Goal: Check status: Check status

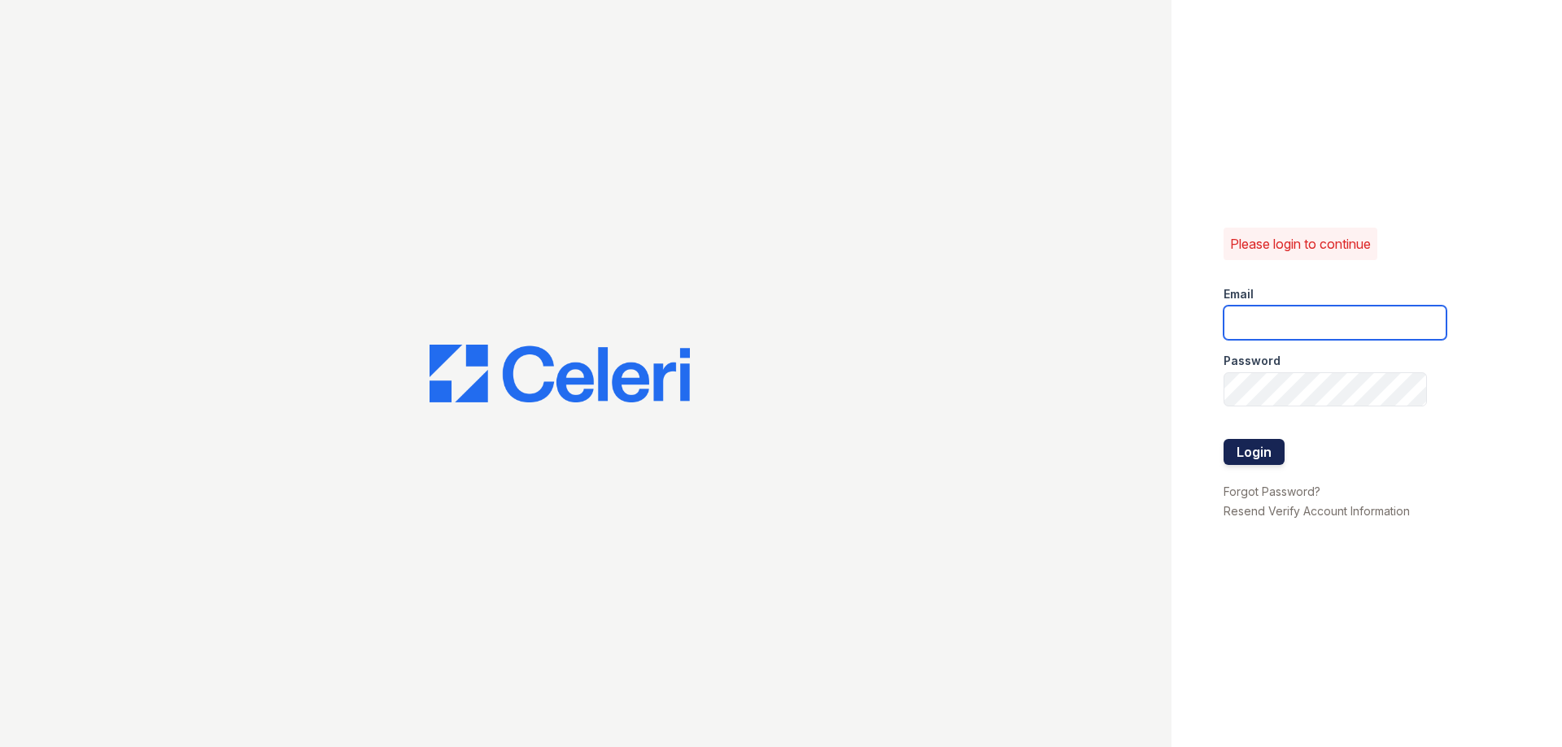
type input "[PERSON_NAME][EMAIL_ADDRESS][DOMAIN_NAME]"
click at [1245, 455] on button "Login" at bounding box center [1253, 452] width 61 height 26
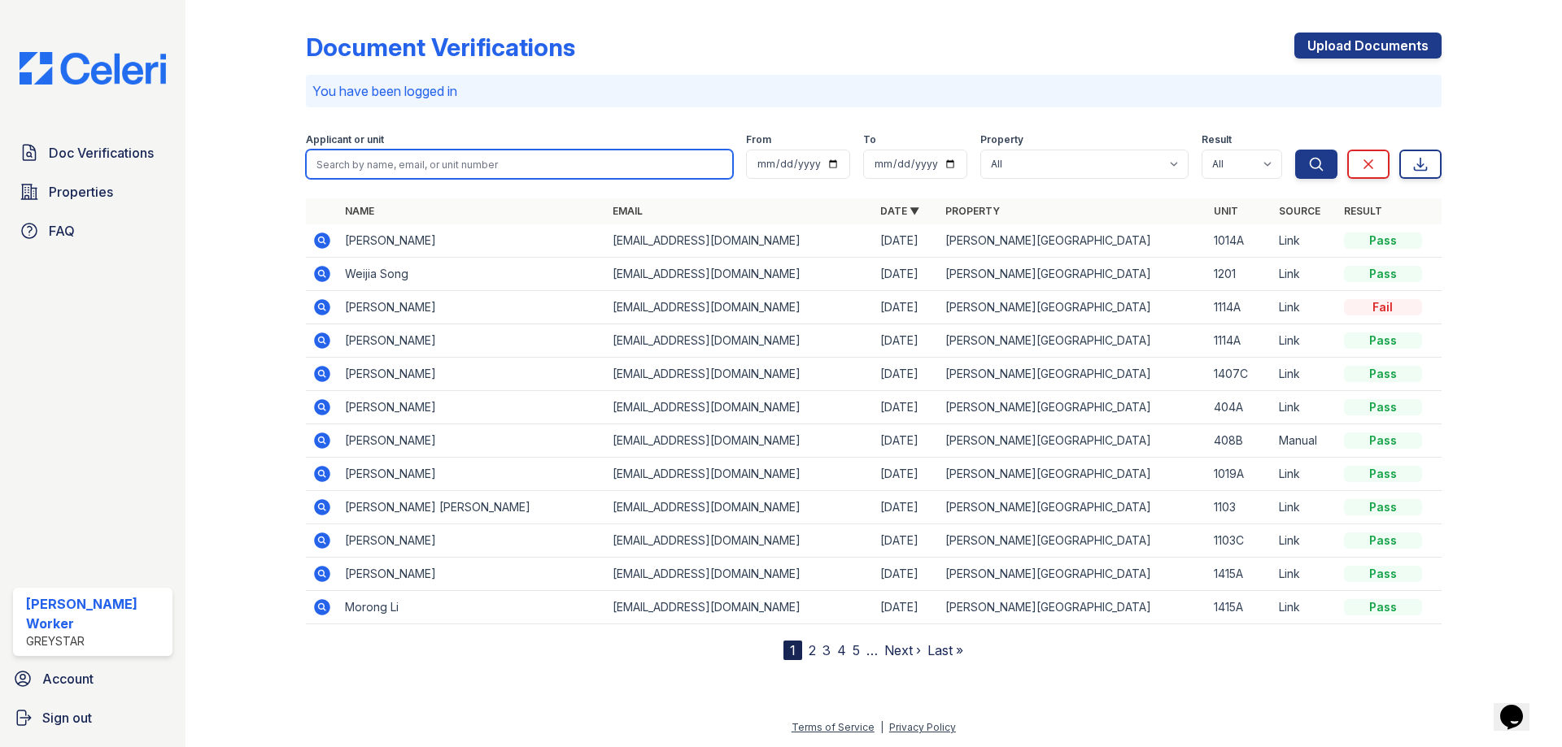
click at [434, 159] on input "search" at bounding box center [519, 164] width 427 height 29
type input "joseph miller"
click at [1295, 150] on button "Search" at bounding box center [1316, 164] width 42 height 29
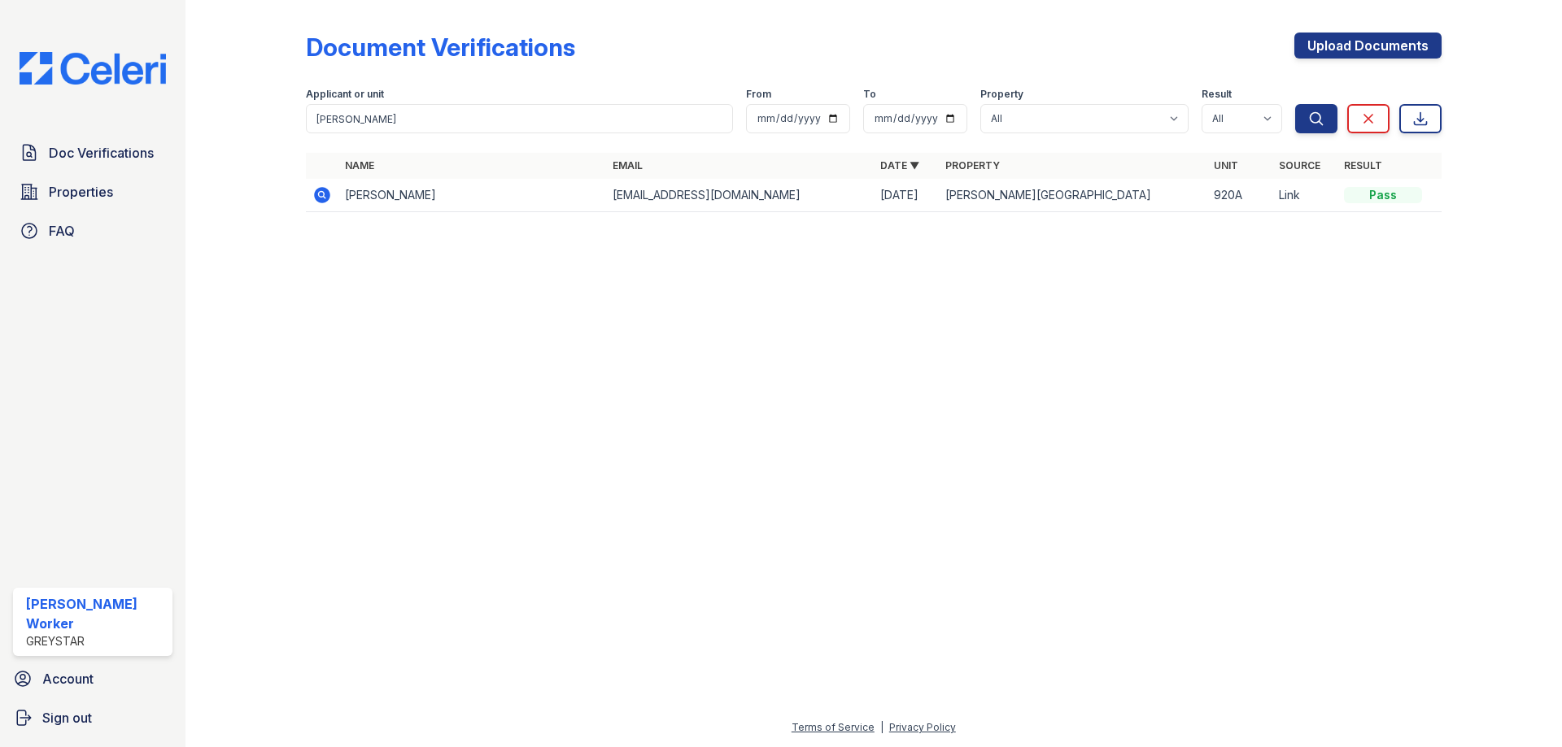
click at [373, 190] on td "Joseph Miller" at bounding box center [472, 195] width 268 height 33
click at [325, 195] on icon at bounding box center [322, 195] width 16 height 16
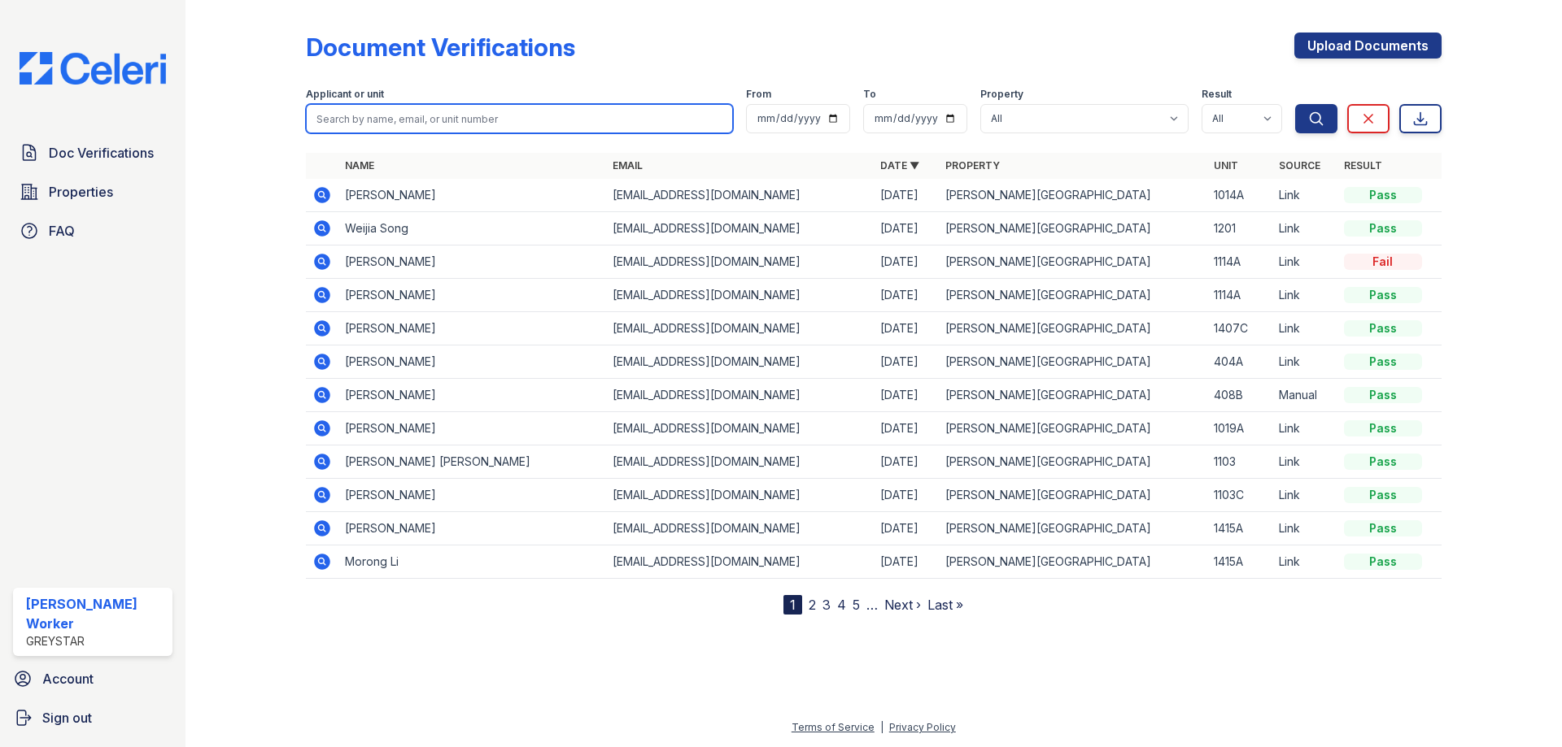
click at [473, 120] on input "search" at bounding box center [519, 118] width 427 height 29
type input "allie jack"
click at [1295, 104] on button "Search" at bounding box center [1316, 118] width 42 height 29
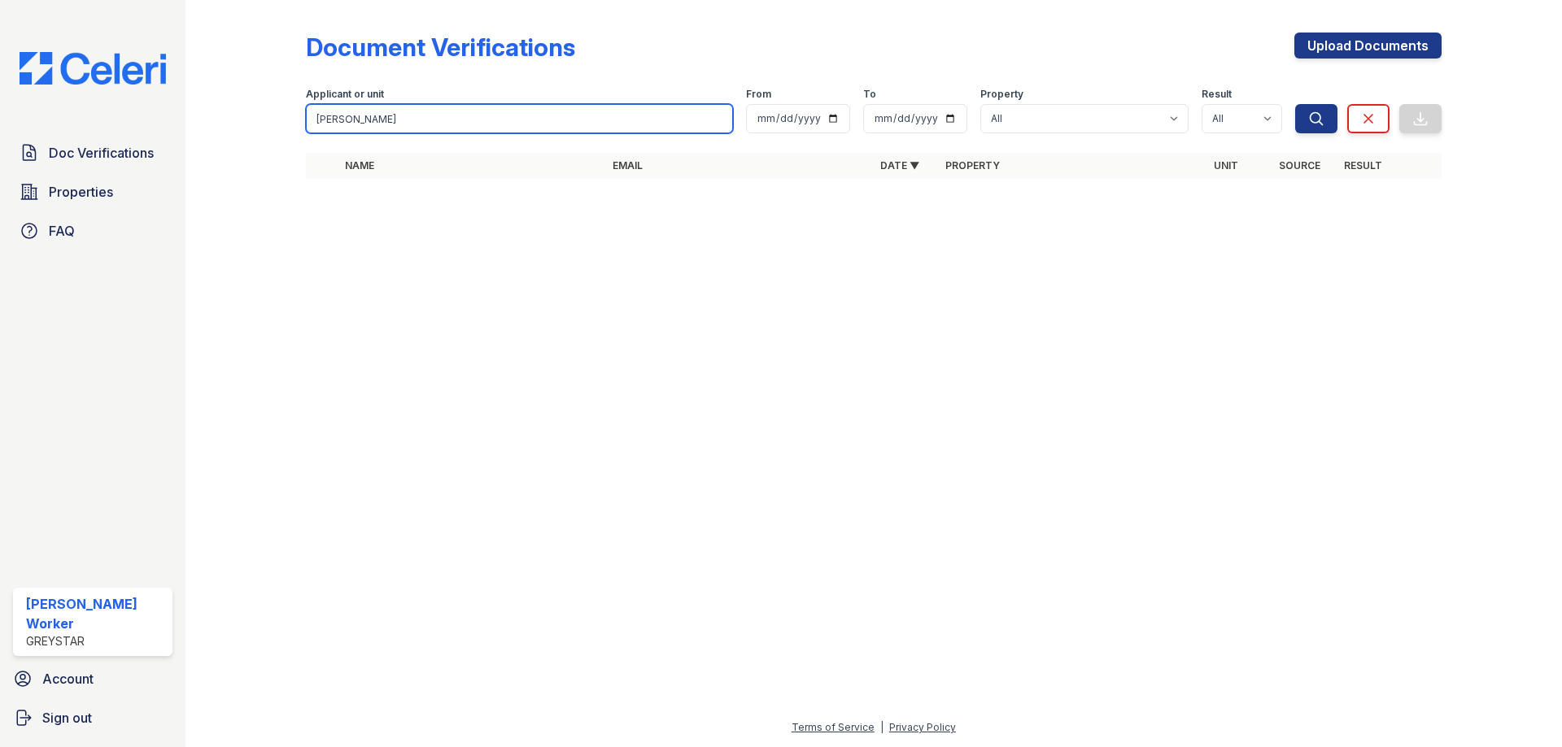
drag, startPoint x: 473, startPoint y: 120, endPoint x: 306, endPoint y: 120, distance: 167.5
click at [306, 120] on input "allie jack" at bounding box center [519, 118] width 427 height 29
type input "920A"
click at [1295, 104] on button "Search" at bounding box center [1316, 118] width 42 height 29
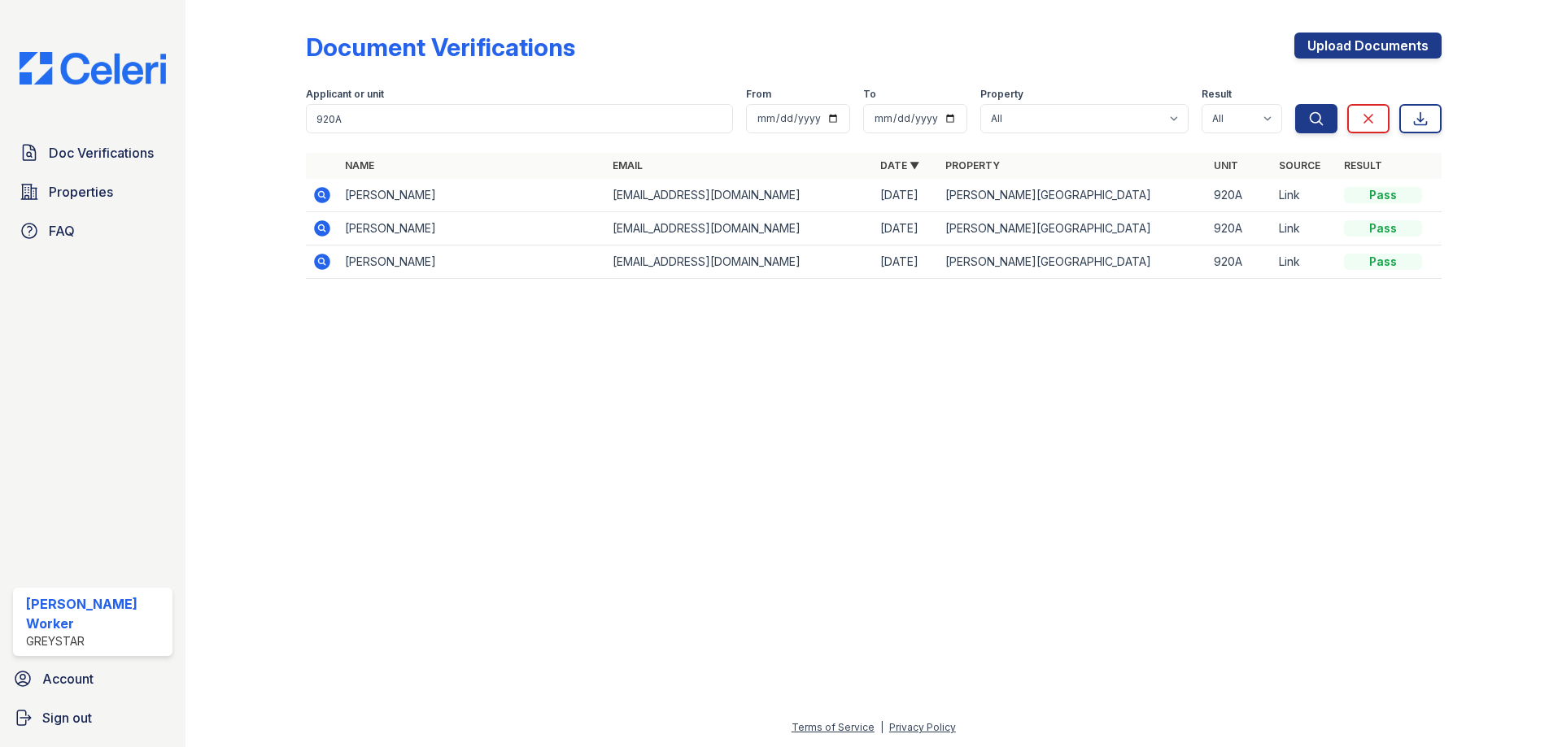
click at [315, 231] on icon at bounding box center [322, 228] width 16 height 16
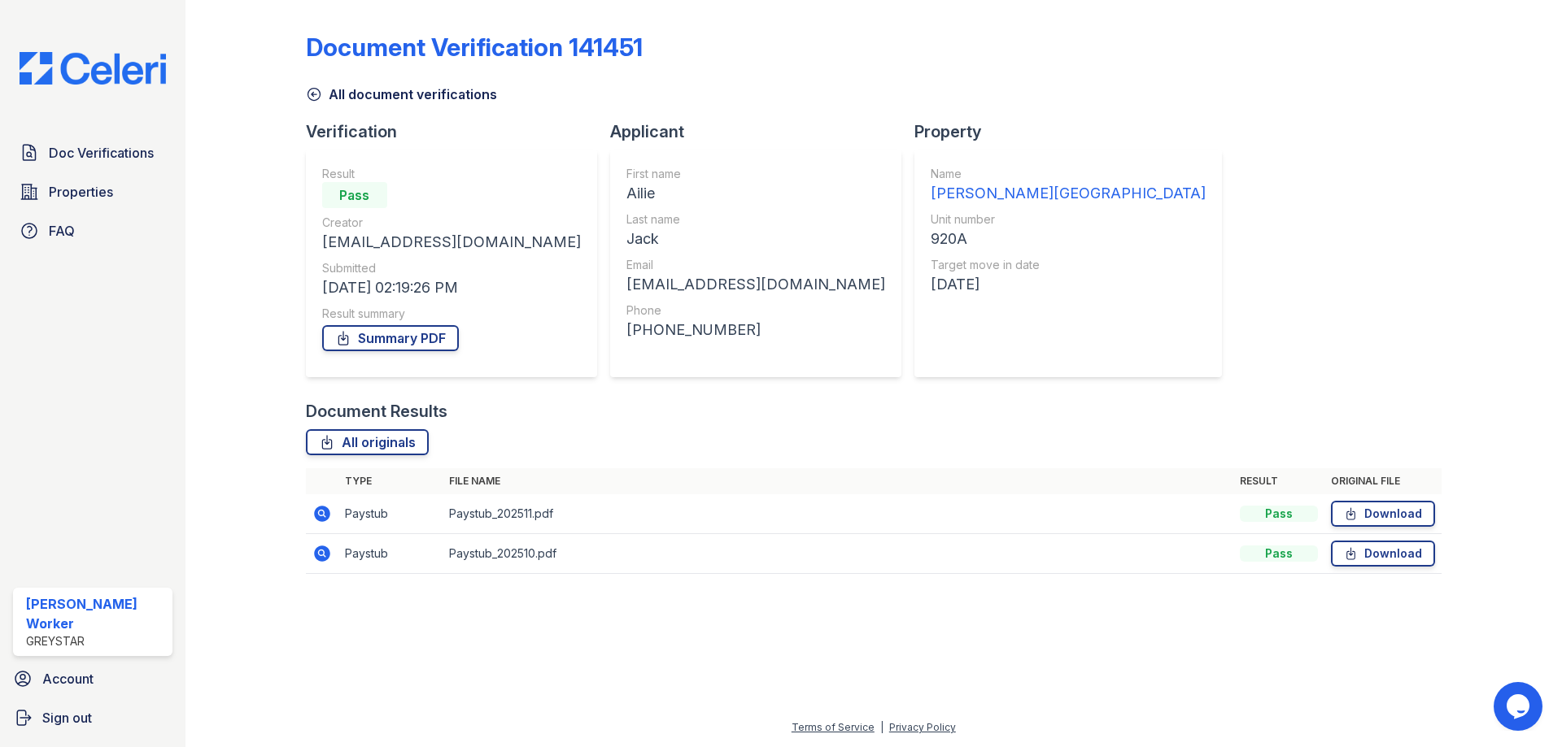
click at [323, 521] on icon at bounding box center [322, 514] width 16 height 16
